Goal: Information Seeking & Learning: Check status

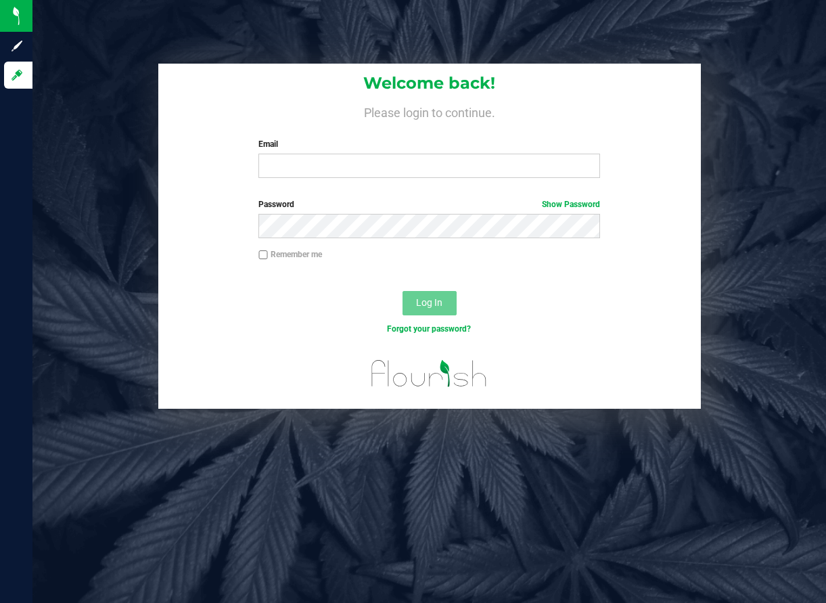
click at [346, 170] on input "Email" at bounding box center [429, 166] width 342 height 24
type input "[EMAIL_ADDRESS][DOMAIN_NAME]"
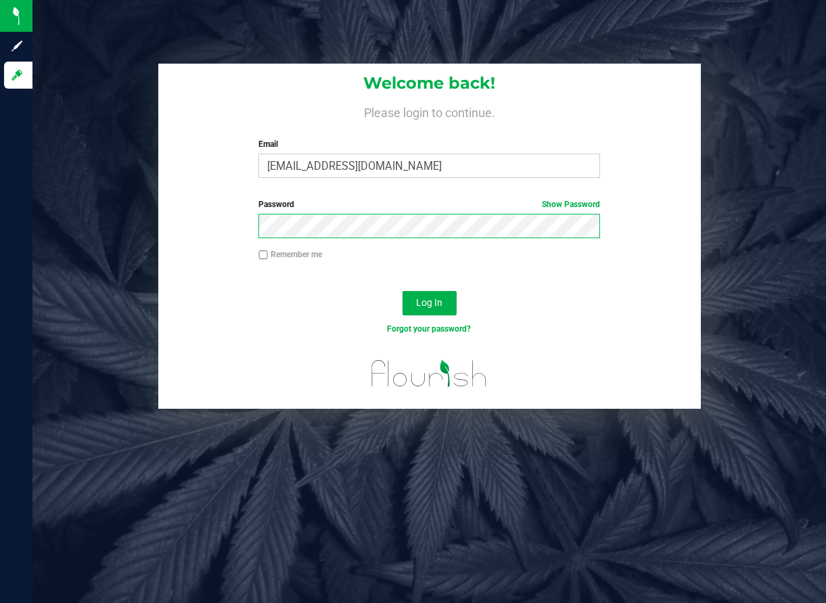
click at [403, 291] on button "Log In" at bounding box center [430, 303] width 54 height 24
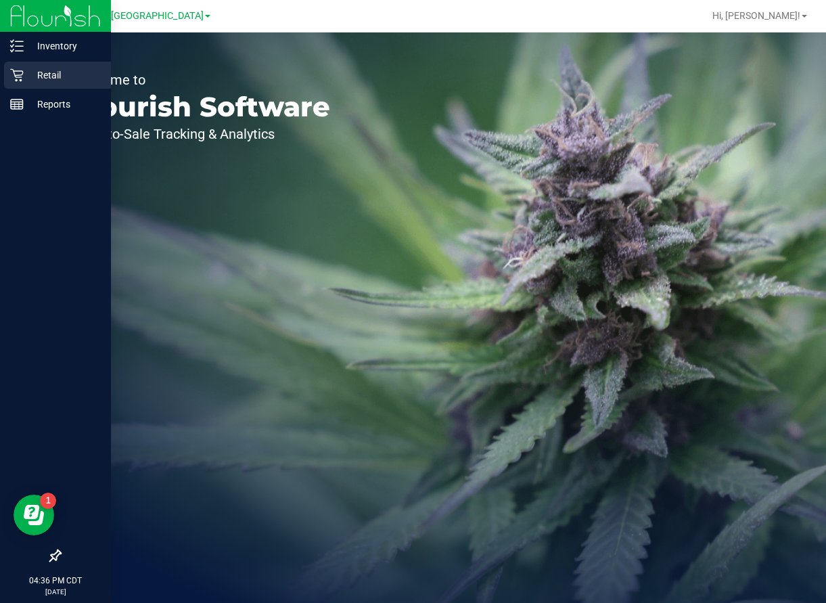
click at [74, 81] on p "Retail" at bounding box center [64, 75] width 81 height 16
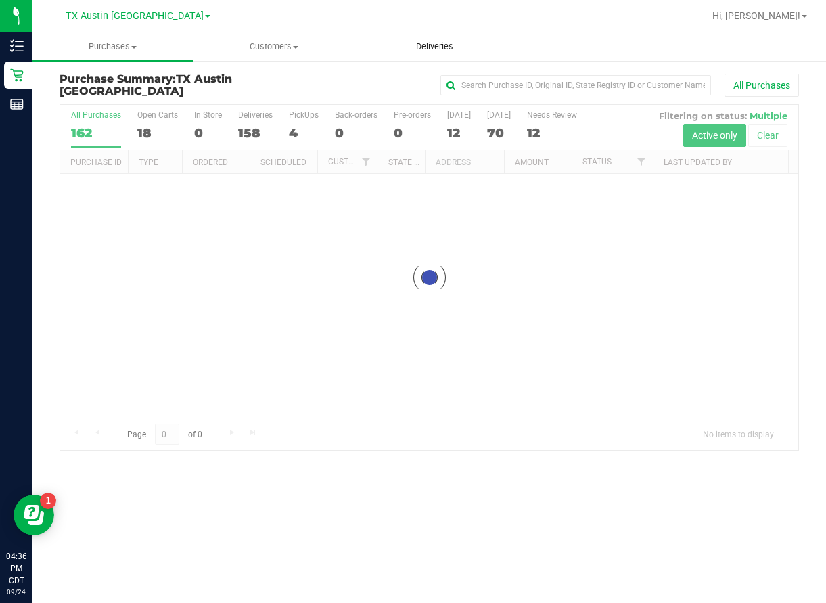
click at [426, 48] on span "Deliveries" at bounding box center [435, 47] width 74 height 12
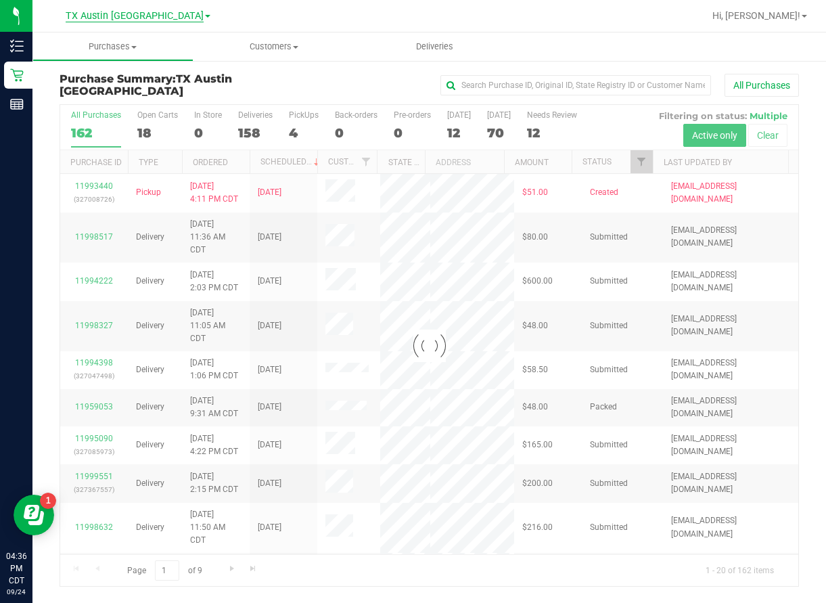
click at [162, 14] on span "TX Austin [GEOGRAPHIC_DATA]" at bounding box center [135, 16] width 138 height 12
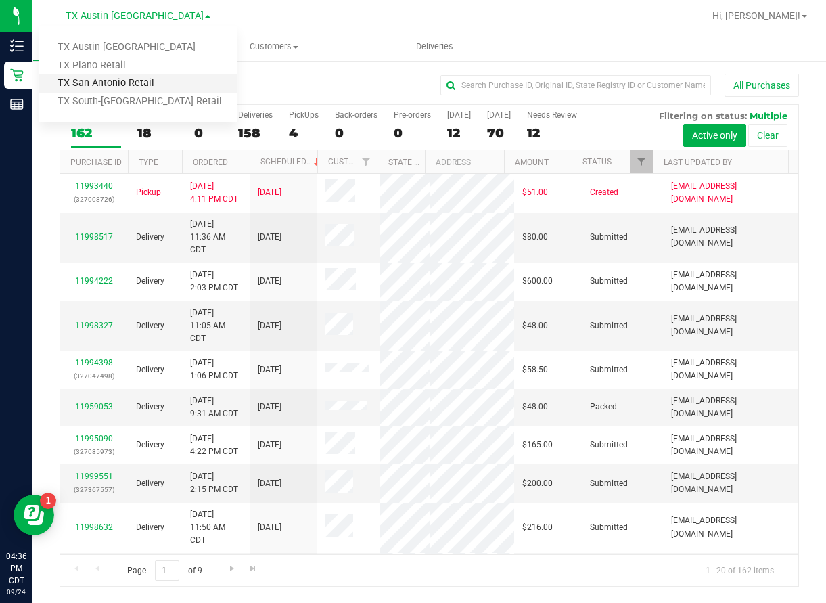
click at [133, 85] on link "TX San Antonio Retail" at bounding box center [138, 83] width 198 height 18
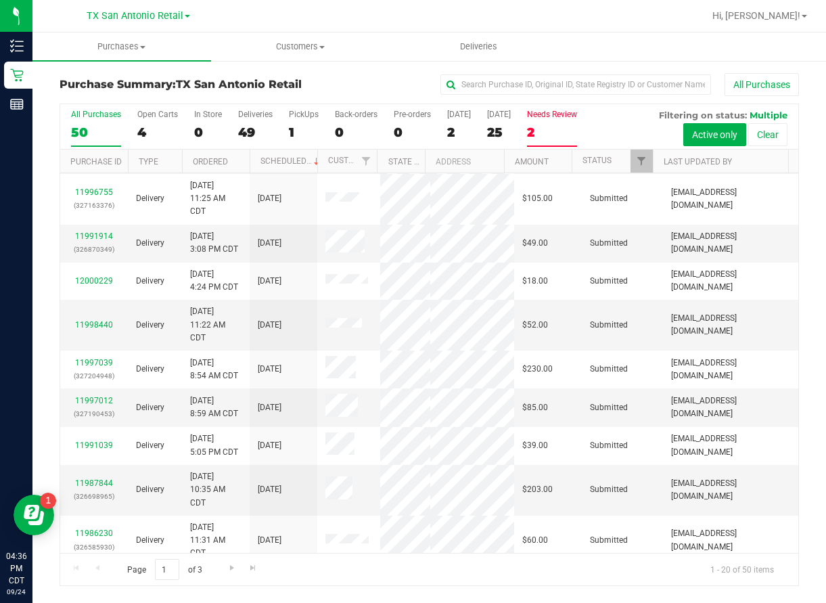
scroll to position [474, 0]
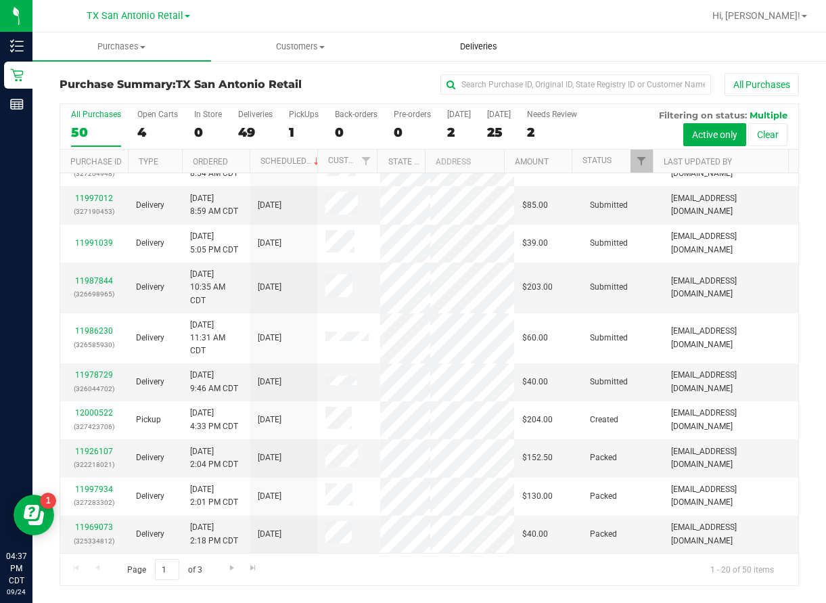
click at [468, 53] on uib-tab-heading "Deliveries" at bounding box center [478, 46] width 177 height 27
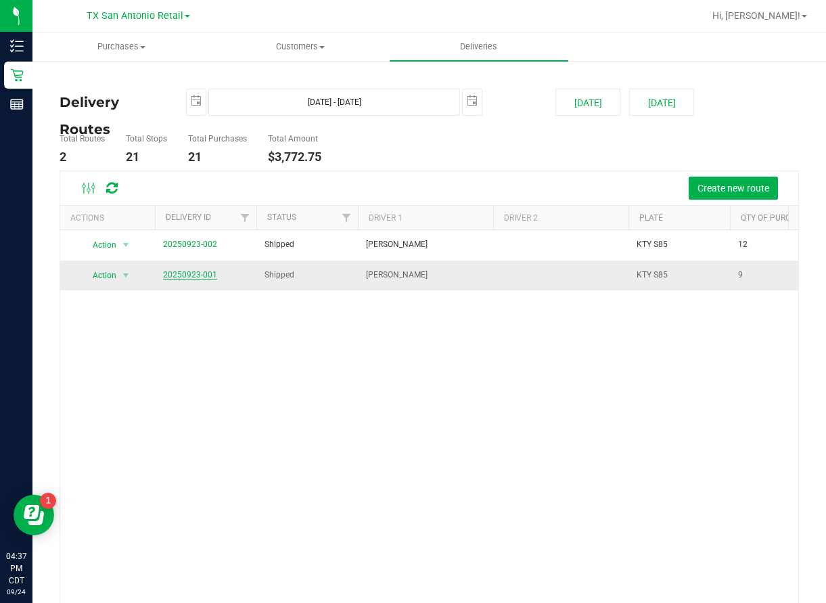
click at [183, 273] on link "20250923-001" at bounding box center [190, 274] width 54 height 9
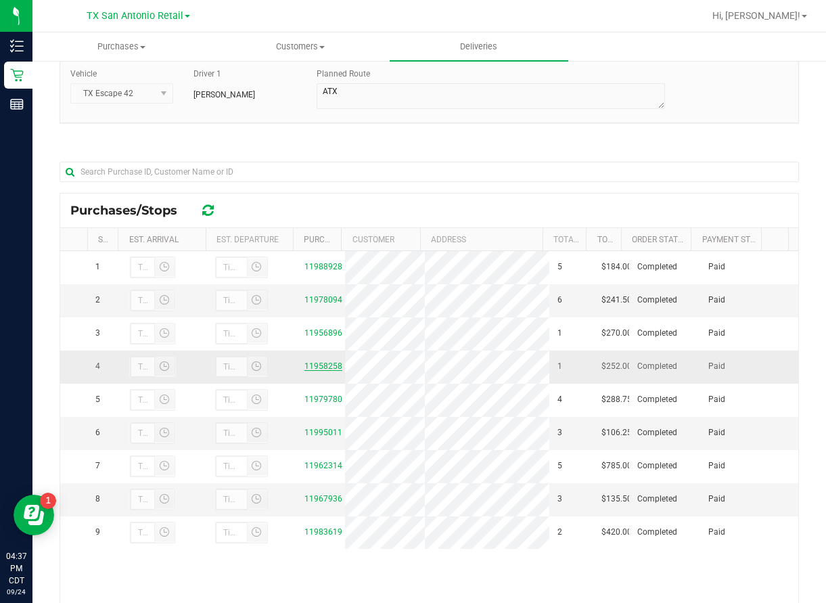
scroll to position [220, 0]
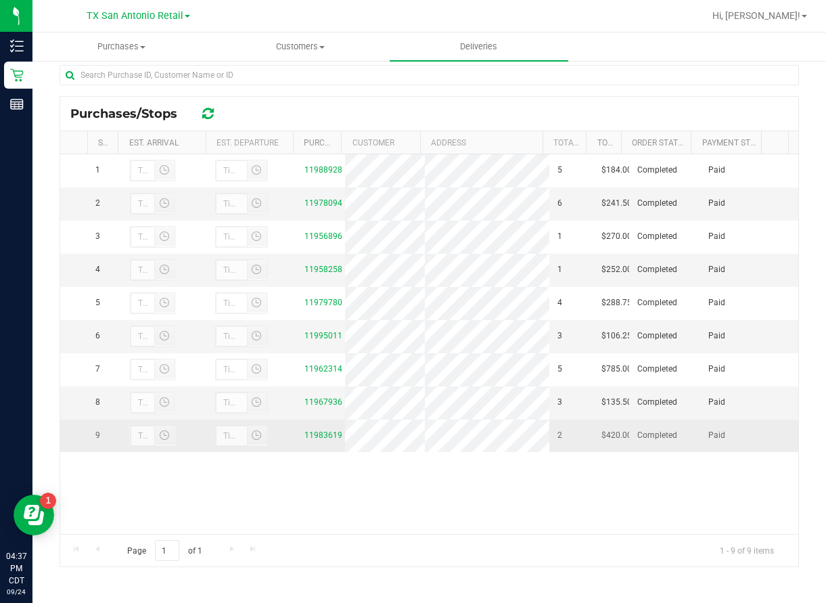
click at [334, 452] on td "11983619" at bounding box center [320, 435] width 49 height 32
click at [323, 440] on link "11983619" at bounding box center [323, 434] width 38 height 9
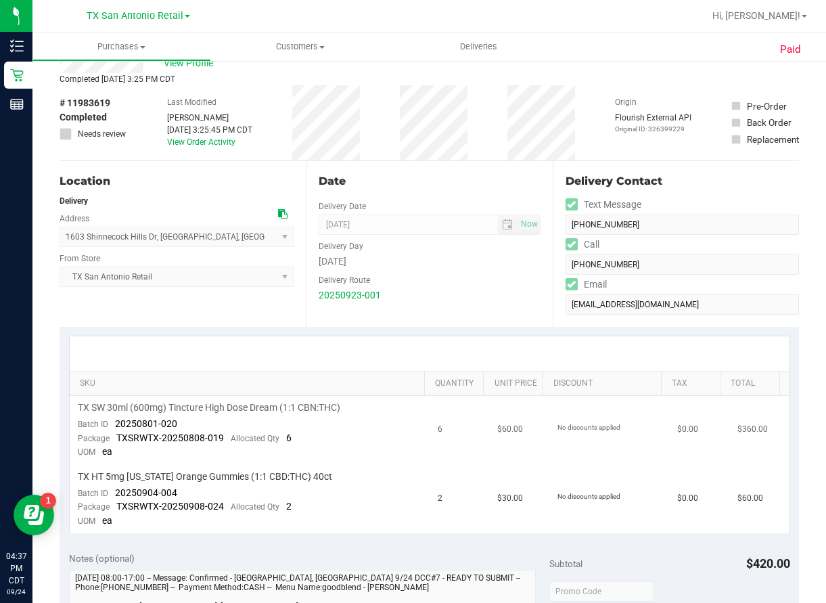
scroll to position [68, 0]
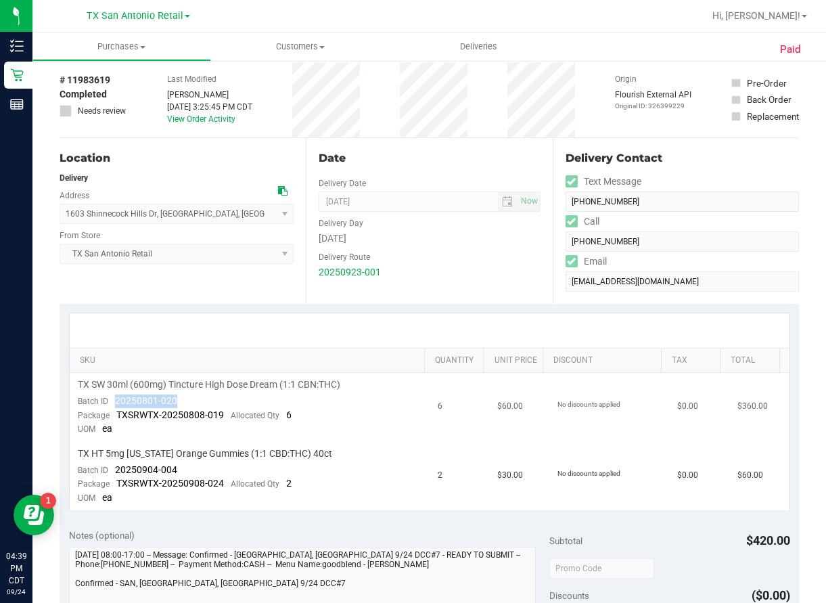
drag, startPoint x: 183, startPoint y: 399, endPoint x: 114, endPoint y: 401, distance: 69.7
click at [114, 401] on td "TX SW 30ml (600mg) Tincture High Dose Dream (1:1 CBN:THC) Batch ID 20250801-020…" at bounding box center [250, 407] width 360 height 69
click at [240, 317] on div at bounding box center [430, 330] width 720 height 35
drag, startPoint x: 176, startPoint y: 396, endPoint x: 116, endPoint y: 404, distance: 60.8
click at [116, 404] on td "TX SW 30ml (600mg) Tincture High Dose Dream (1:1 CBN:THC) Batch ID 20250801-020…" at bounding box center [250, 407] width 360 height 69
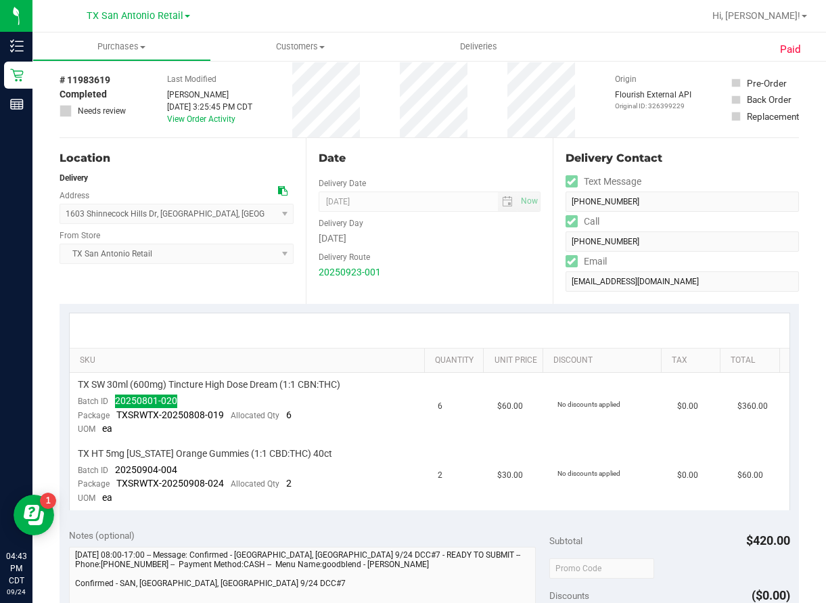
scroll to position [135, 0]
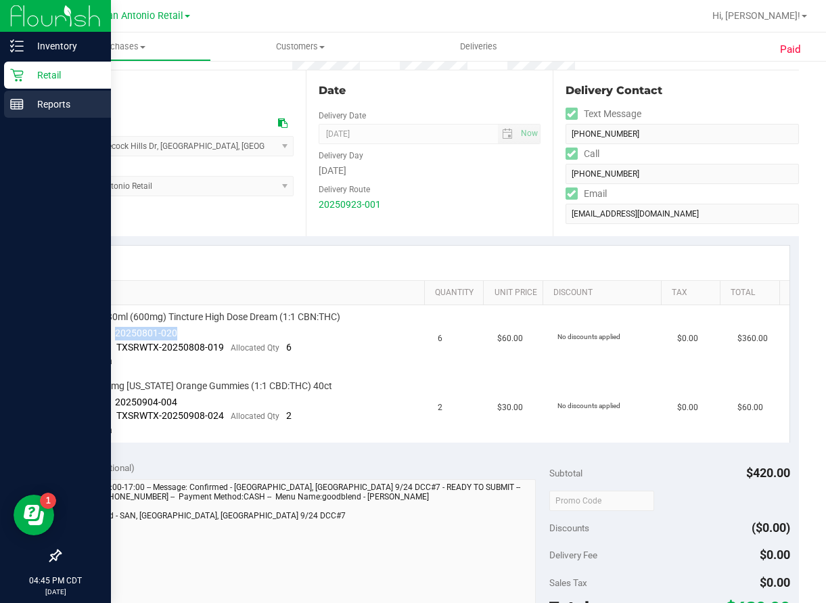
click at [41, 108] on p "Reports" at bounding box center [64, 104] width 81 height 16
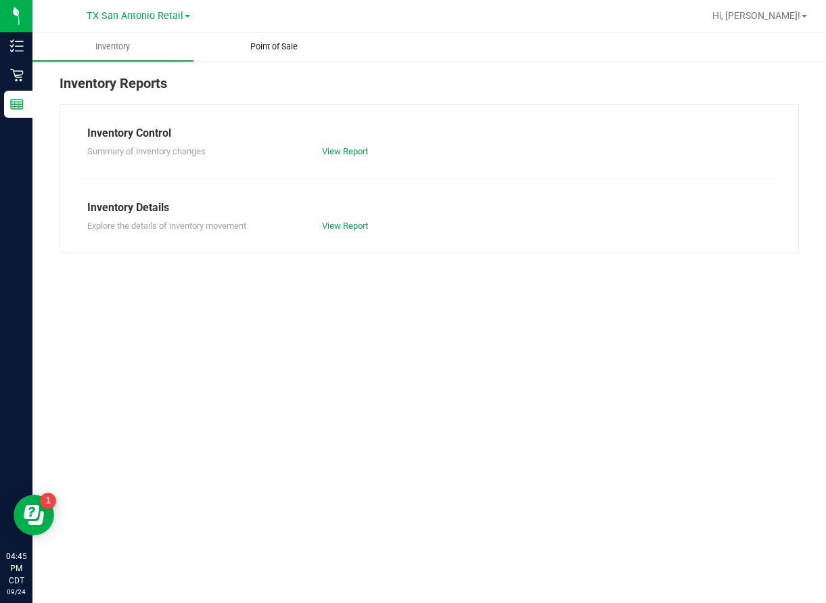
click at [275, 51] on span "Point of Sale" at bounding box center [274, 47] width 84 height 12
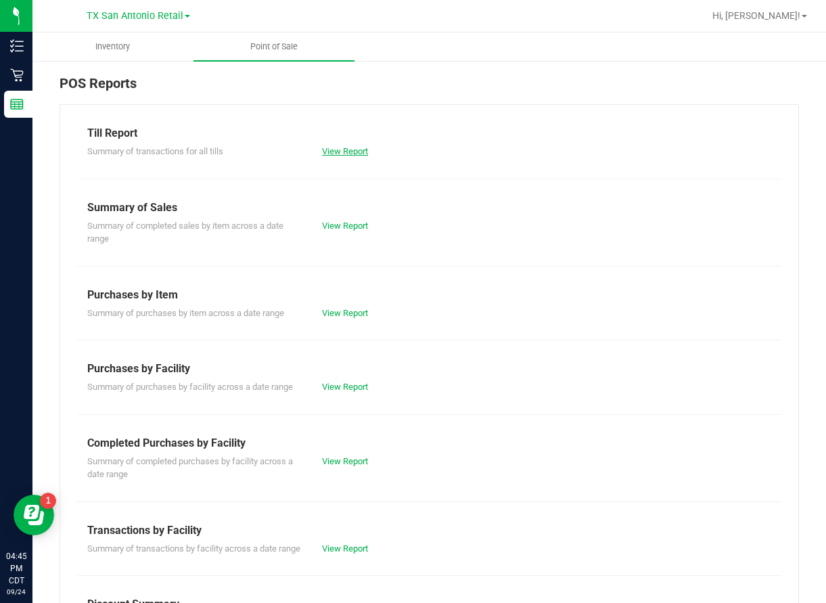
click at [346, 152] on link "View Report" at bounding box center [345, 151] width 46 height 10
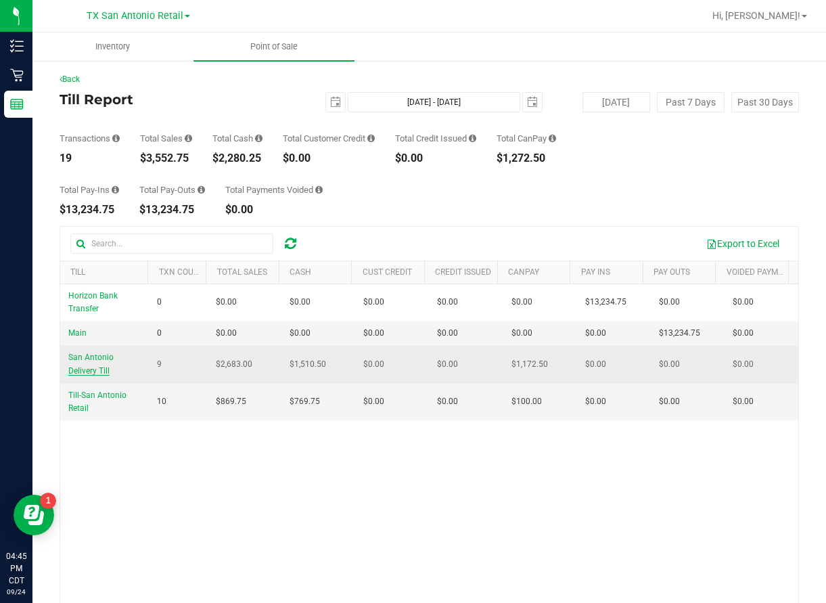
click at [104, 367] on span "San Antonio Delivery Till" at bounding box center [90, 364] width 45 height 22
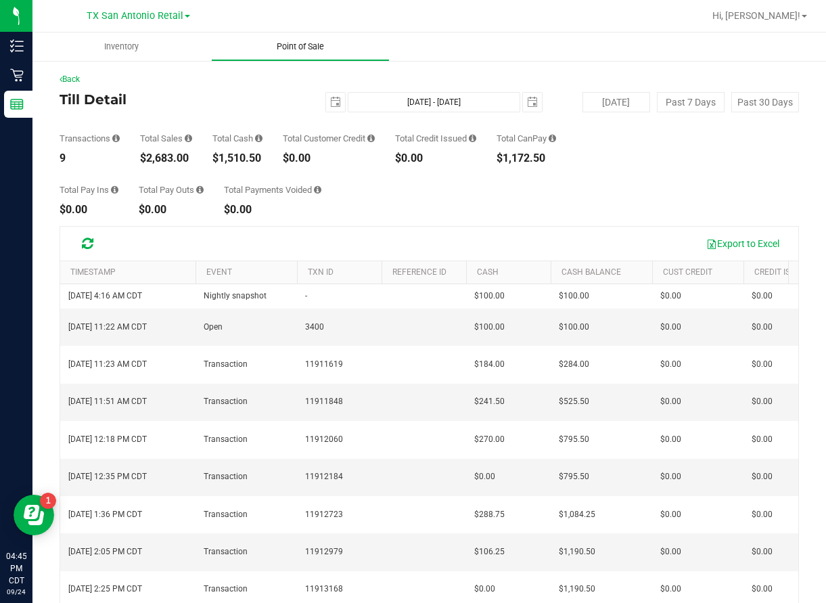
click at [291, 51] on span "Point of Sale" at bounding box center [300, 47] width 84 height 12
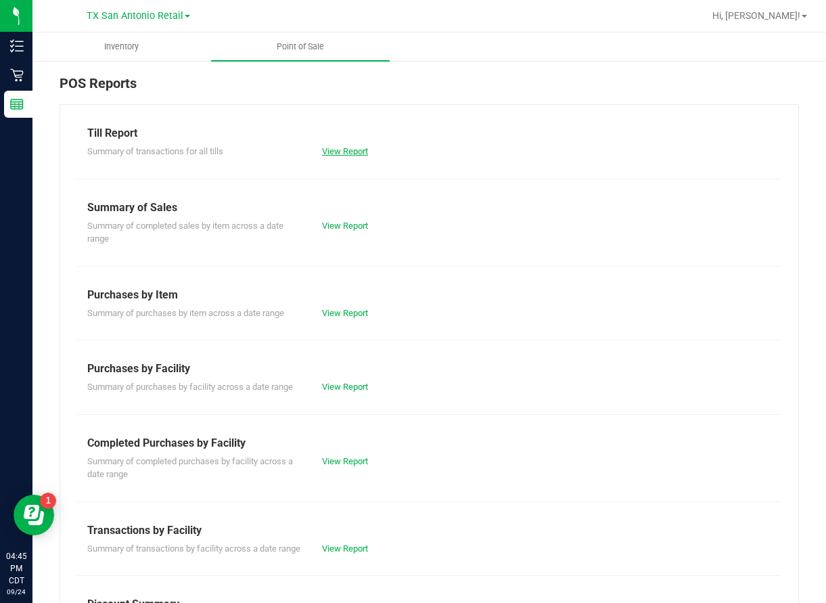
click at [331, 148] on link "View Report" at bounding box center [345, 151] width 46 height 10
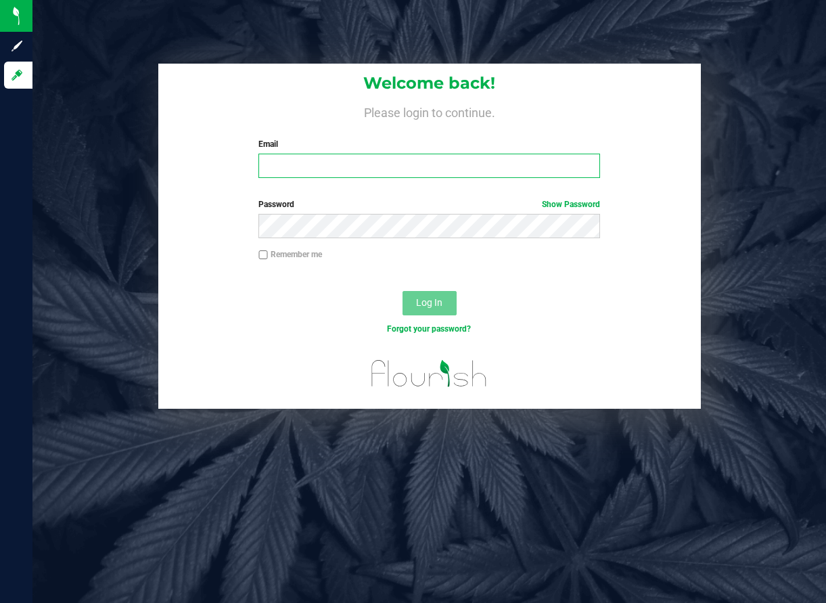
click at [407, 167] on input "Email" at bounding box center [429, 166] width 342 height 24
type input "[EMAIL_ADDRESS][DOMAIN_NAME]"
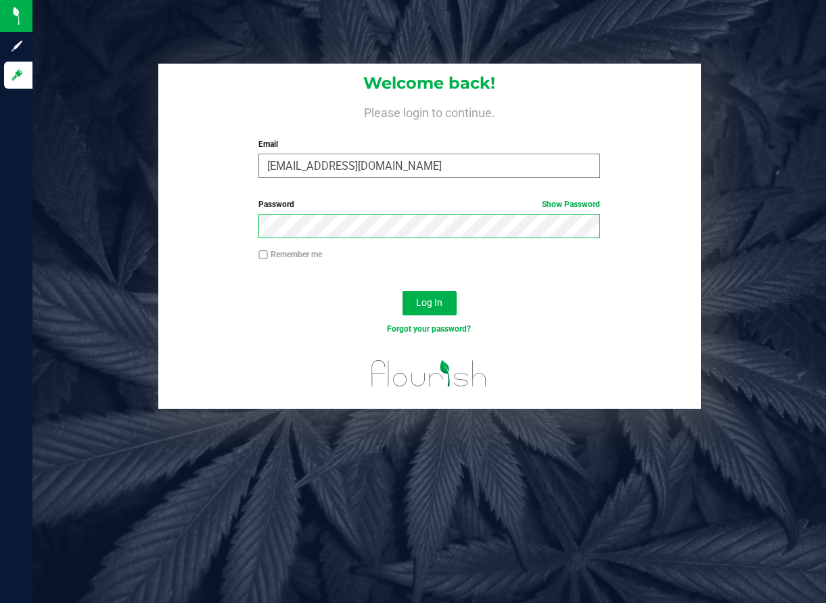
click at [403, 291] on button "Log In" at bounding box center [430, 303] width 54 height 24
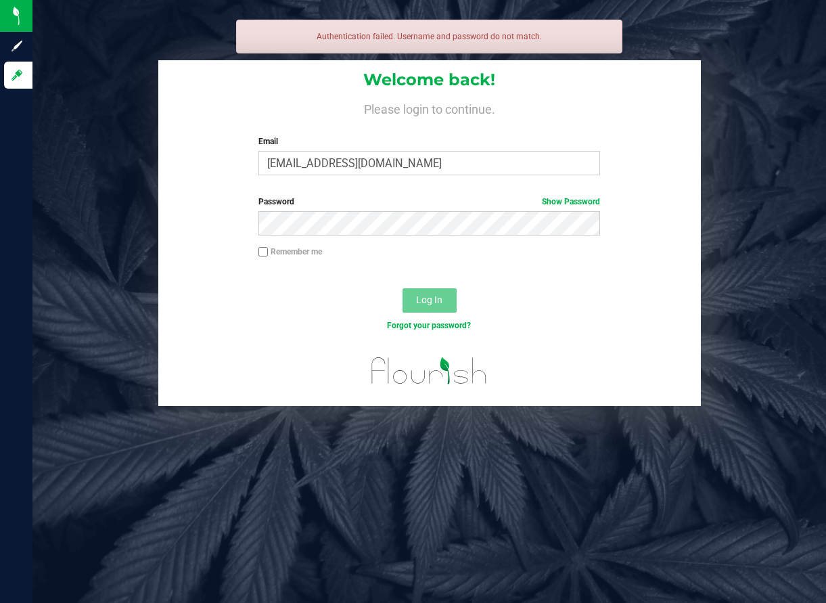
click at [398, 209] on div "Password Show Password" at bounding box center [429, 216] width 362 height 40
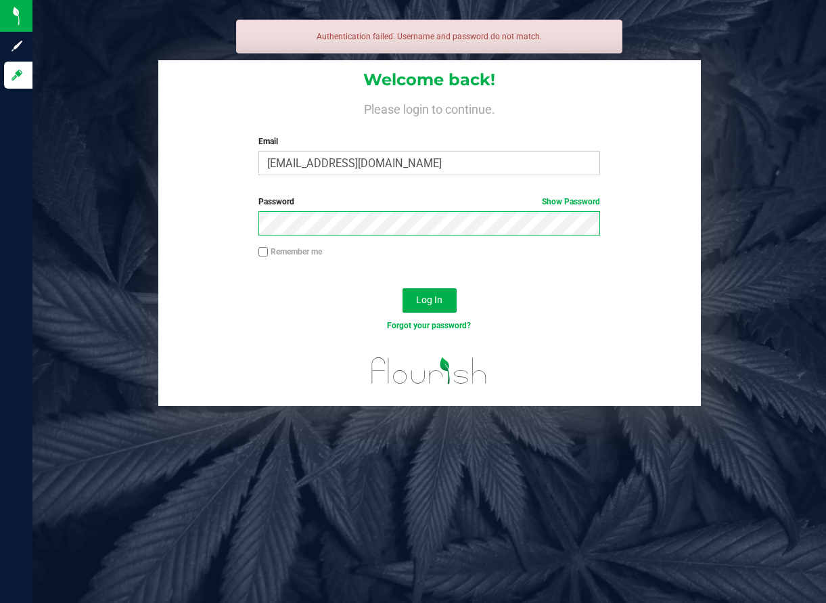
click at [403, 288] on button "Log In" at bounding box center [430, 300] width 54 height 24
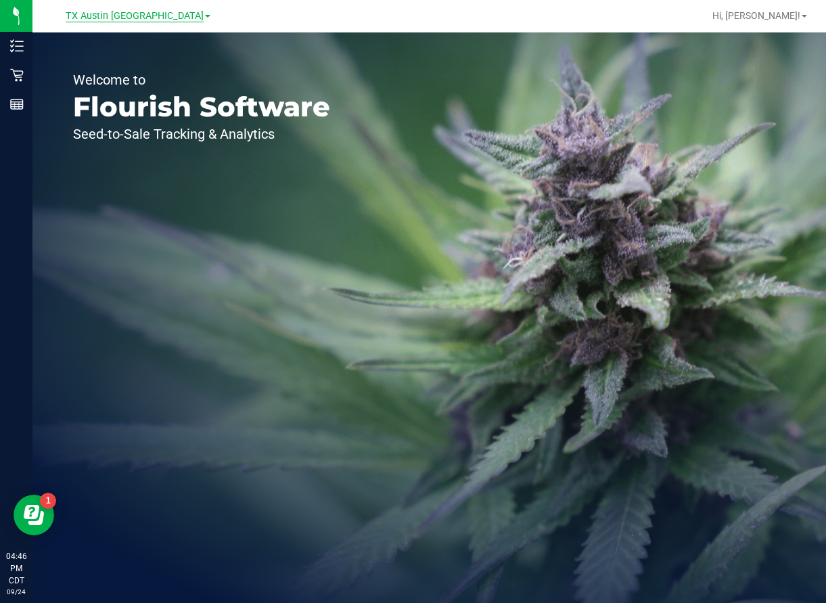
click at [149, 16] on span "TX Austin [GEOGRAPHIC_DATA]" at bounding box center [135, 16] width 138 height 12
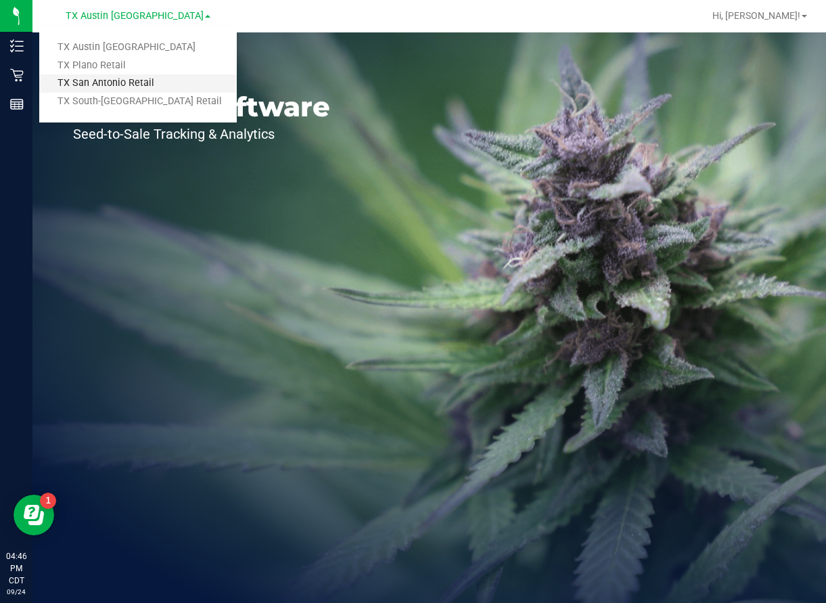
click at [128, 85] on link "TX San Antonio Retail" at bounding box center [138, 83] width 198 height 18
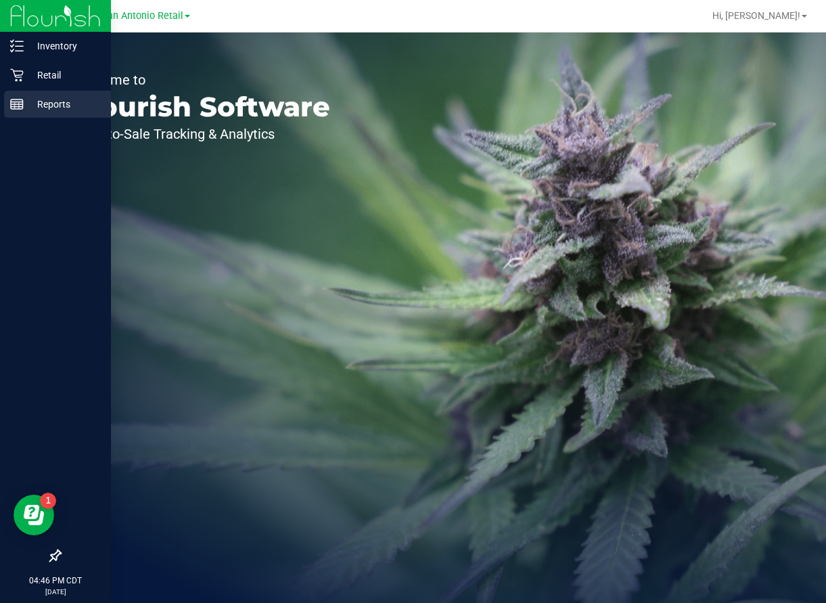
click at [19, 102] on line at bounding box center [17, 102] width 12 height 0
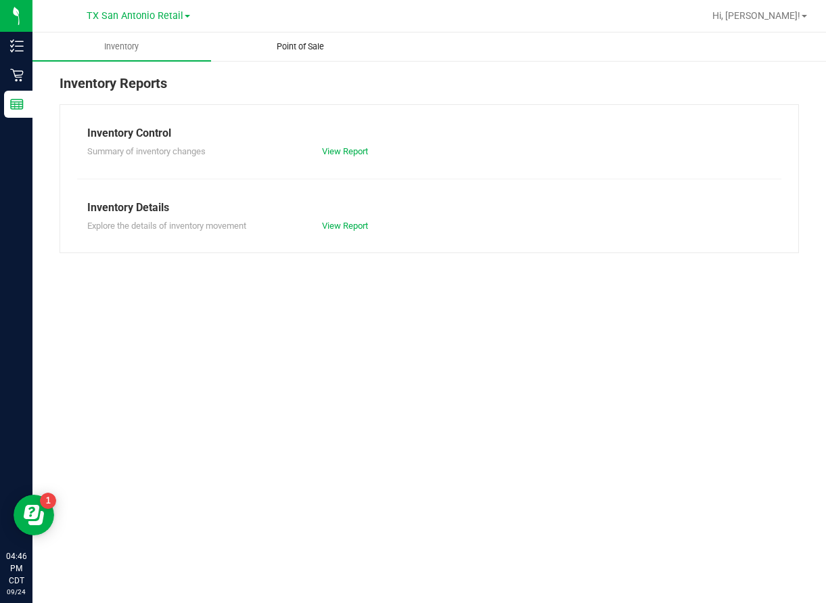
click at [309, 45] on span "Point of Sale" at bounding box center [300, 47] width 84 height 12
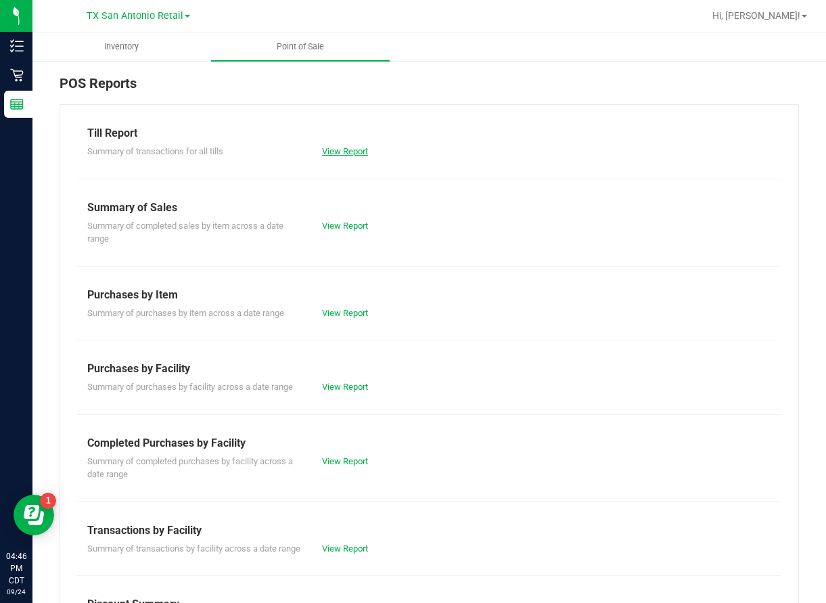
click at [342, 152] on link "View Report" at bounding box center [345, 151] width 46 height 10
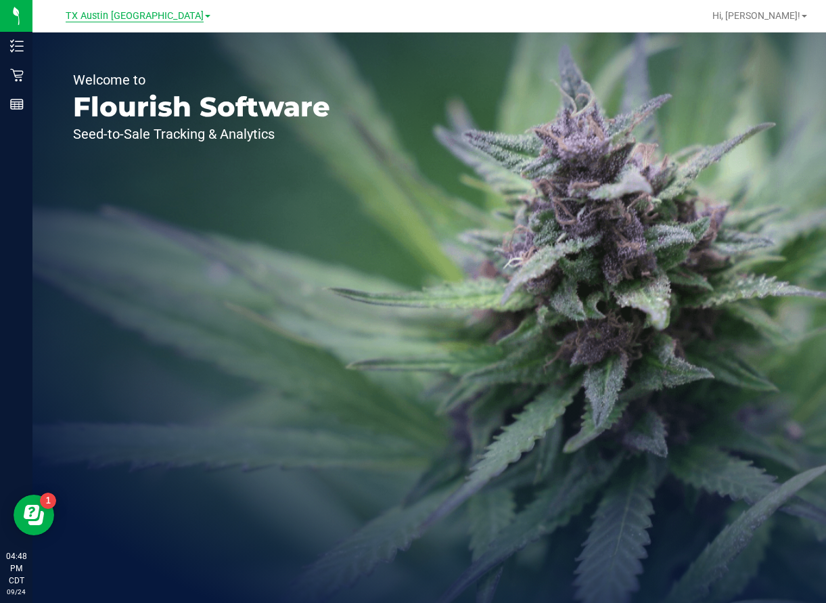
click at [135, 19] on span "TX Austin [GEOGRAPHIC_DATA]" at bounding box center [135, 16] width 138 height 12
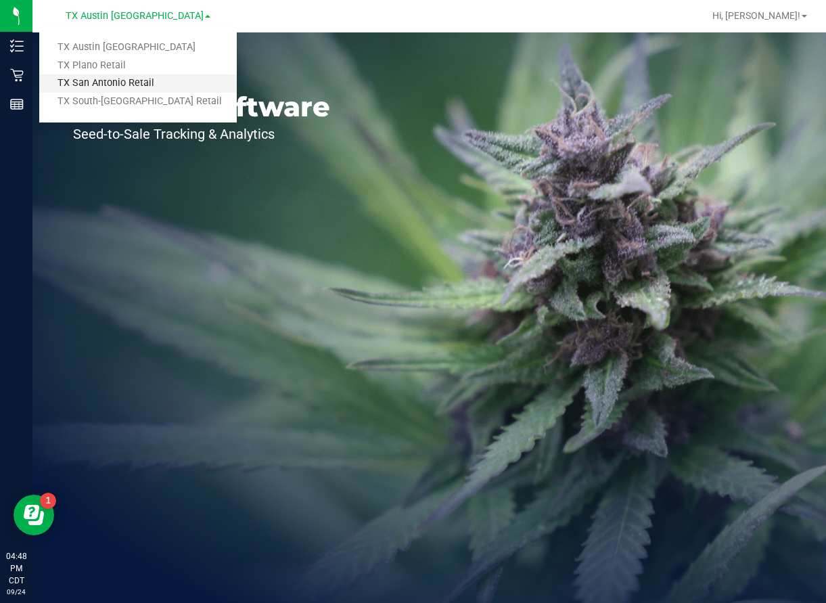
click at [133, 87] on link "TX San Antonio Retail" at bounding box center [138, 83] width 198 height 18
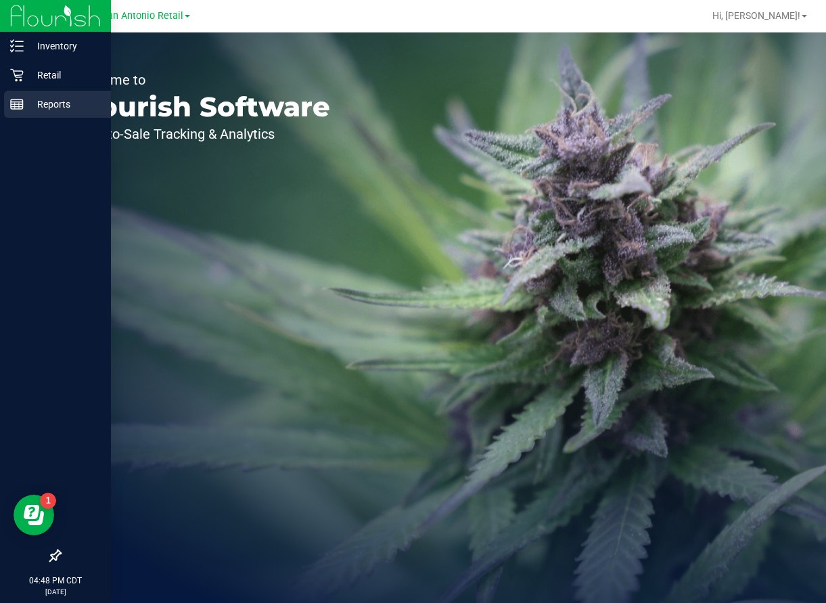
click at [27, 106] on p "Reports" at bounding box center [64, 104] width 81 height 16
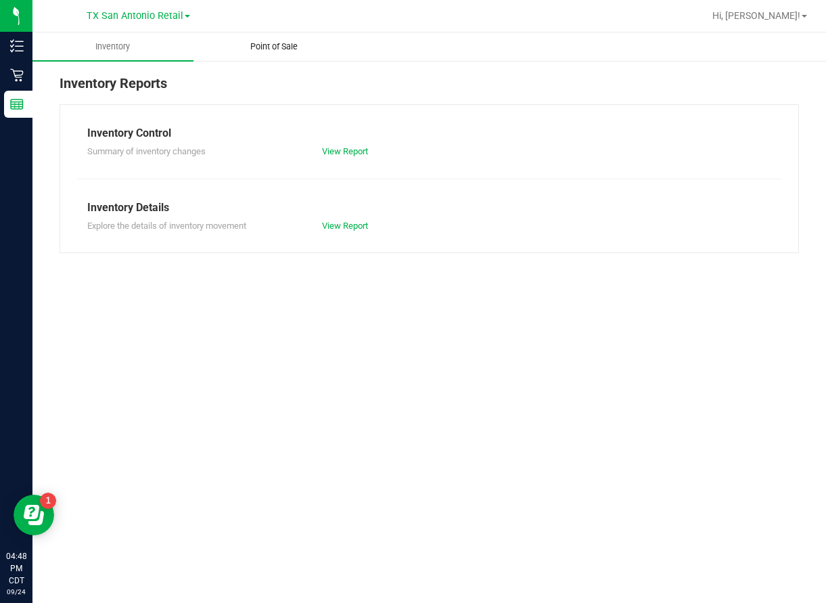
click at [282, 45] on span "Point of Sale" at bounding box center [274, 47] width 84 height 12
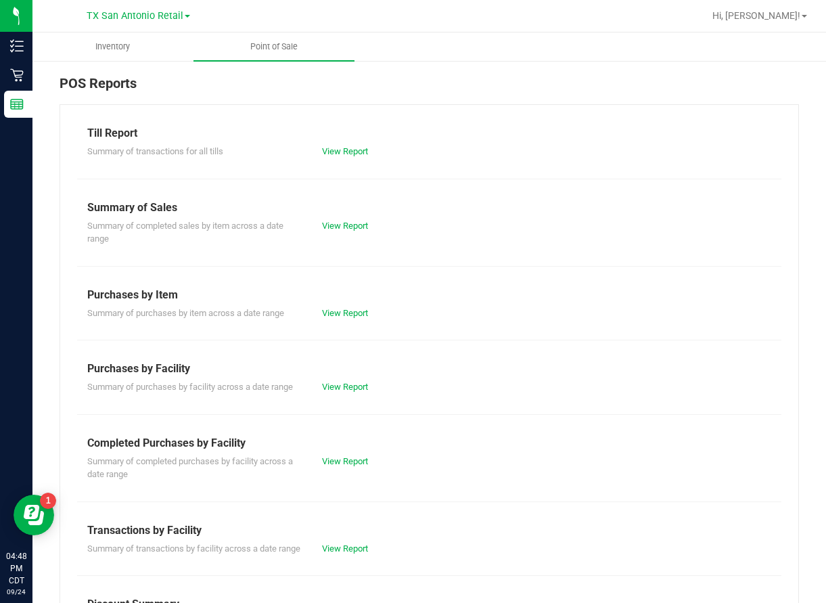
click at [333, 145] on div "View Report" at bounding box center [429, 152] width 235 height 14
click at [334, 149] on link "View Report" at bounding box center [345, 151] width 46 height 10
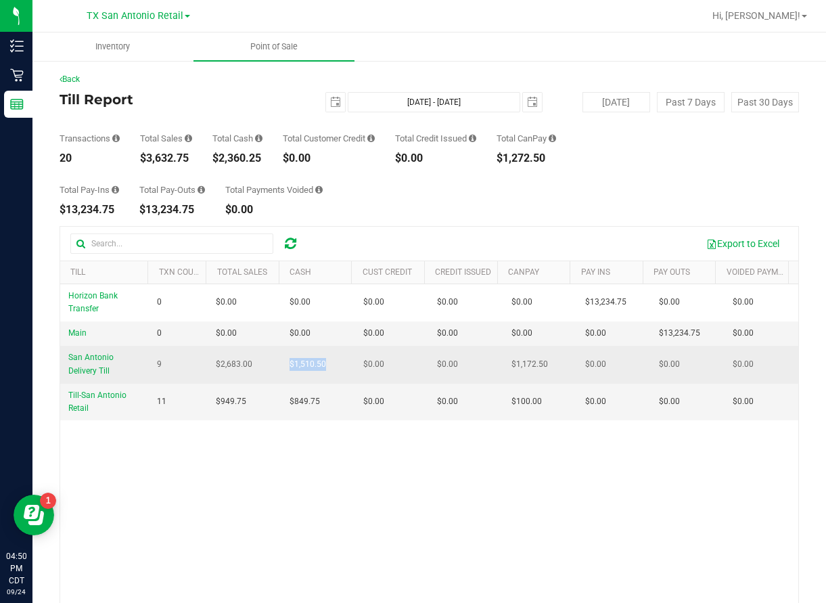
drag, startPoint x: 322, startPoint y: 361, endPoint x: 281, endPoint y: 365, distance: 40.9
click at [281, 365] on td "$1,510.50" at bounding box center [318, 364] width 74 height 37
